Goal: Task Accomplishment & Management: Manage account settings

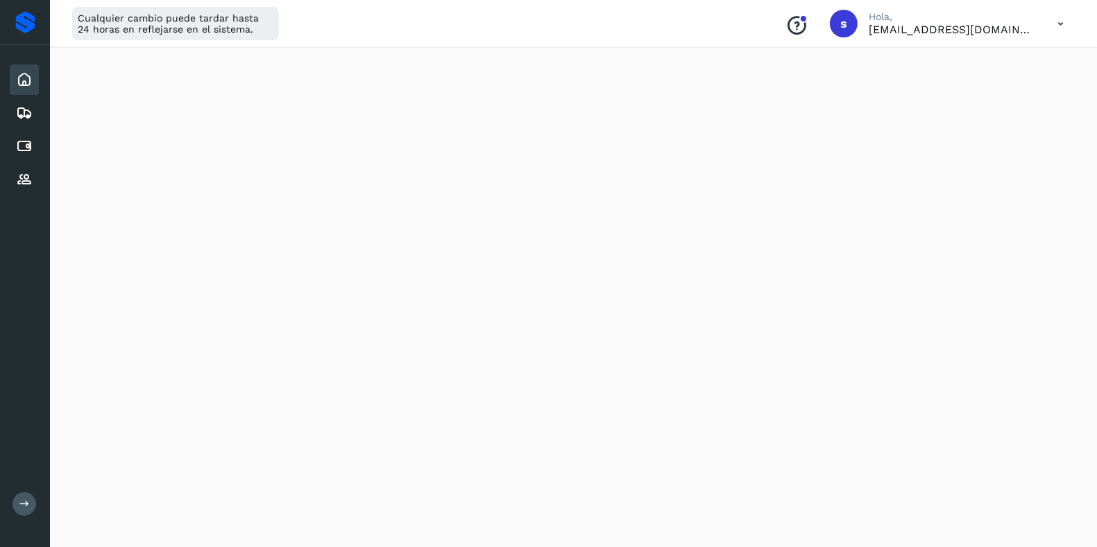
scroll to position [347, 0]
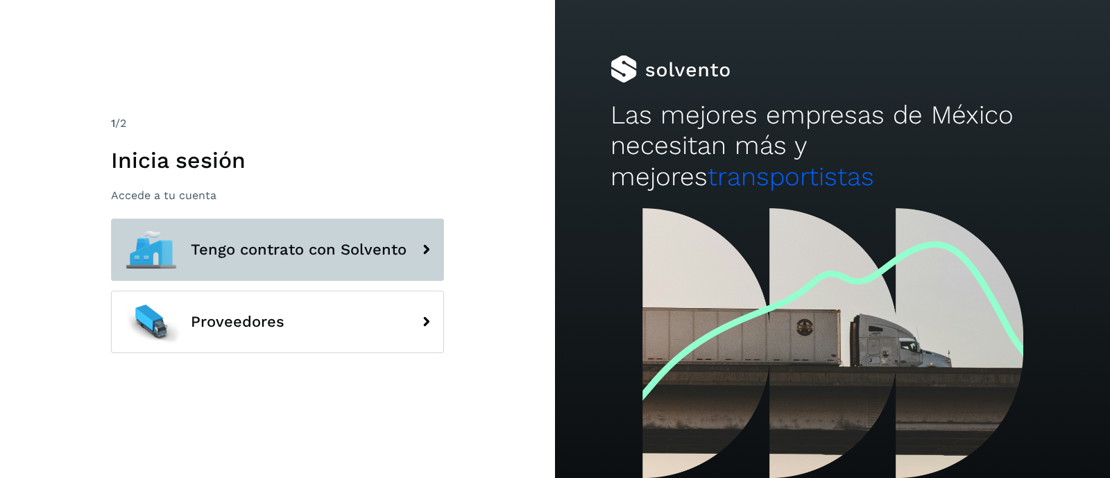
click at [333, 229] on button "Tengo contrato con Solvento" at bounding box center [277, 249] width 333 height 62
click at [340, 251] on span "Tengo contrato con Solvento" at bounding box center [299, 249] width 216 height 17
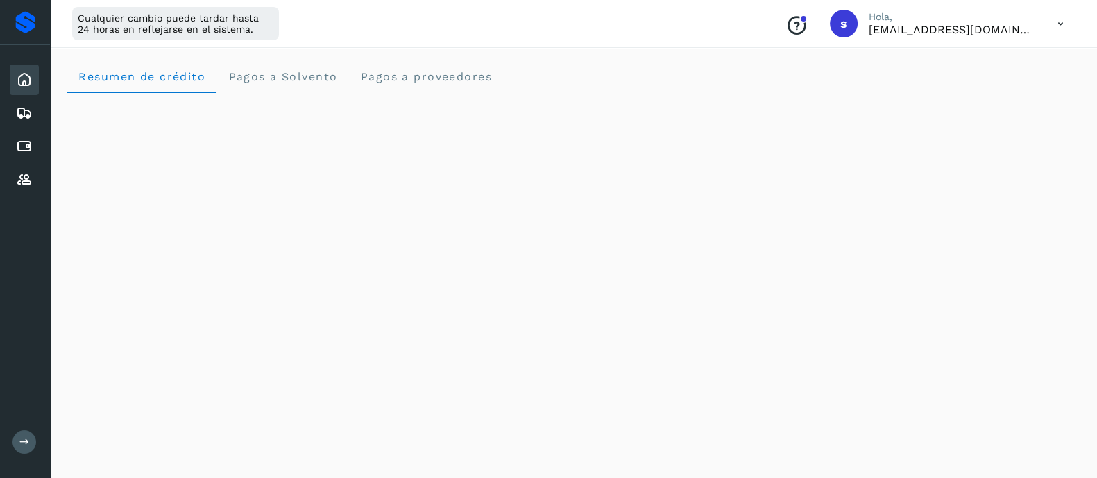
click at [1061, 24] on icon at bounding box center [1060, 24] width 28 height 28
click at [968, 83] on div "Cerrar sesión" at bounding box center [991, 89] width 165 height 26
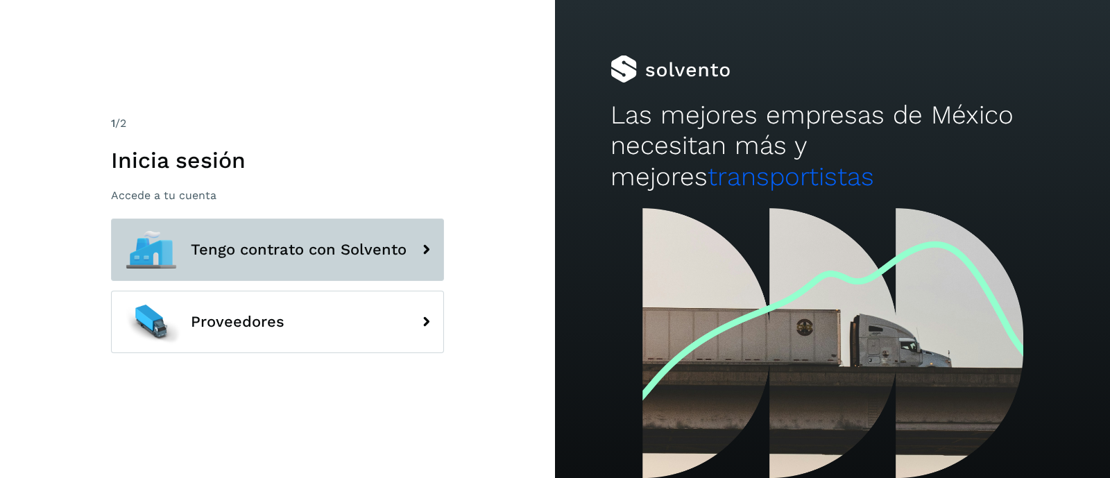
click at [305, 250] on span "Tengo contrato con Solvento" at bounding box center [299, 249] width 216 height 17
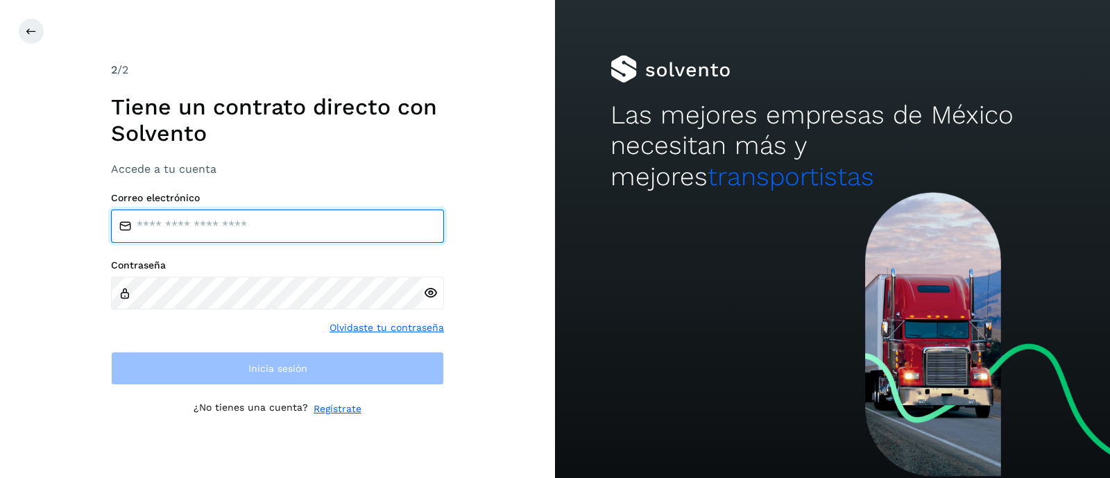
click at [225, 231] on input "email" at bounding box center [277, 225] width 333 height 33
type input "**********"
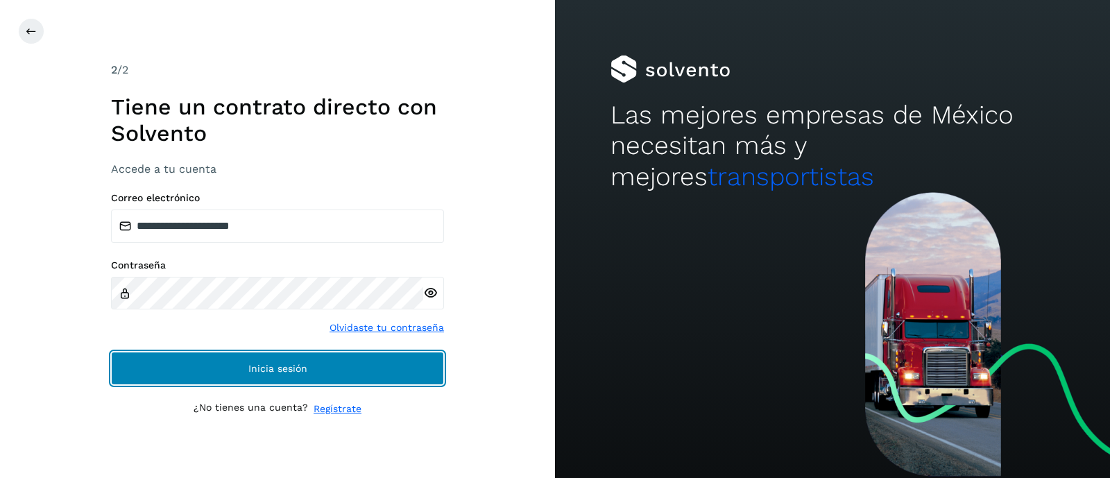
click at [252, 369] on span "Inicia sesión" at bounding box center [277, 368] width 59 height 10
